Goal: Task Accomplishment & Management: Complete application form

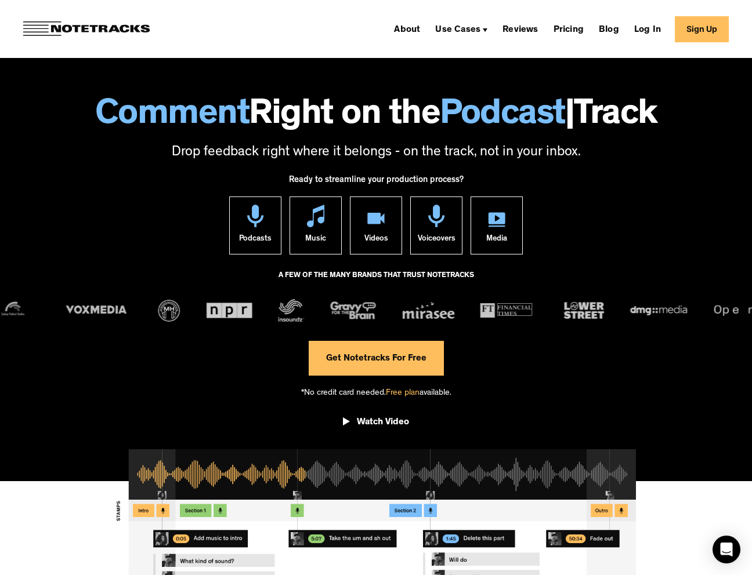
click at [371, 356] on link "Get Notetracks For Free" at bounding box center [376, 358] width 135 height 35
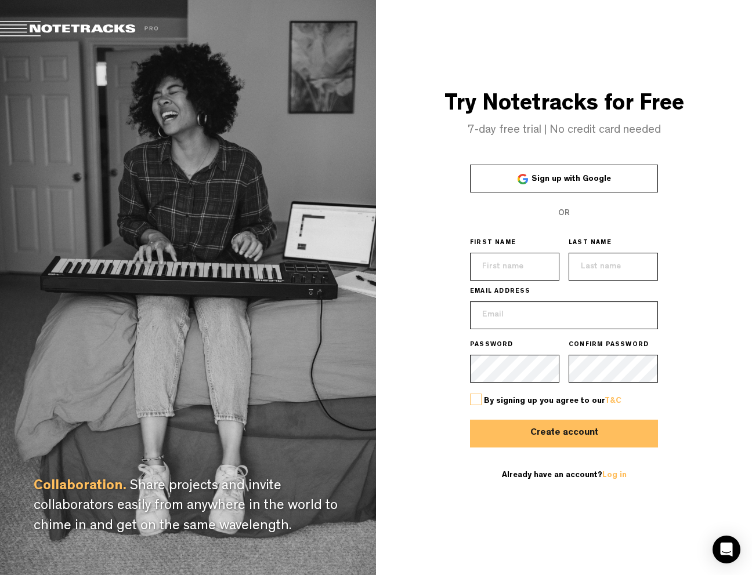
click at [524, 261] on input "text" at bounding box center [514, 267] width 89 height 28
type input "c"
click at [521, 268] on input "Cklay" at bounding box center [514, 267] width 89 height 28
type input "Clay"
type input "Boonthanakit"
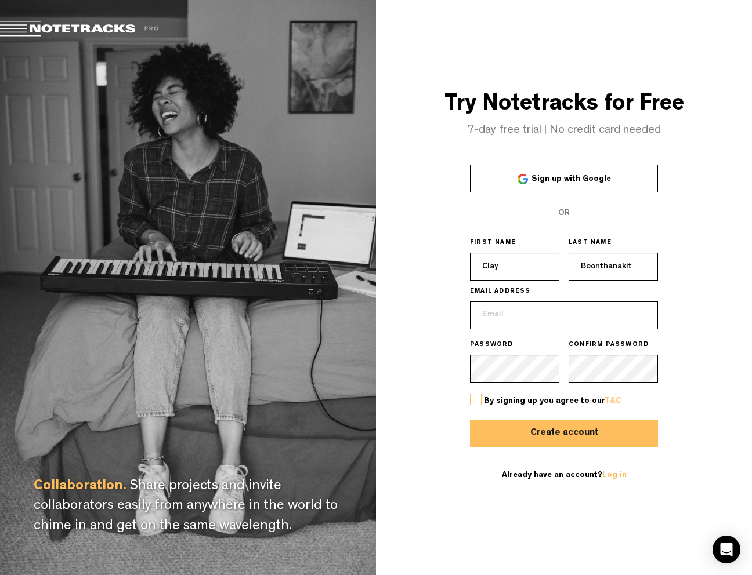
click at [501, 317] on input "email" at bounding box center [564, 316] width 188 height 28
type input "clay"
